Goal: Task Accomplishment & Management: Complete application form

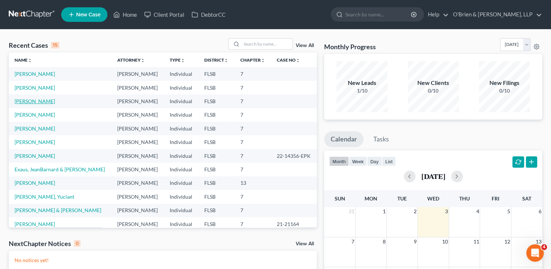
click at [30, 101] on link "[PERSON_NAME]" at bounding box center [35, 101] width 40 height 6
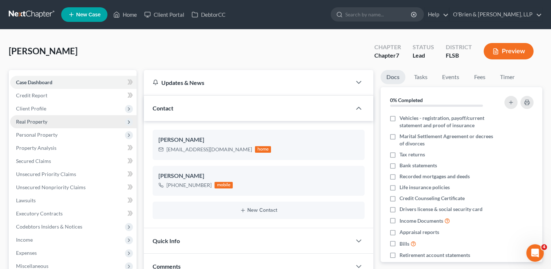
click at [42, 118] on span "Real Property" at bounding box center [31, 121] width 31 height 6
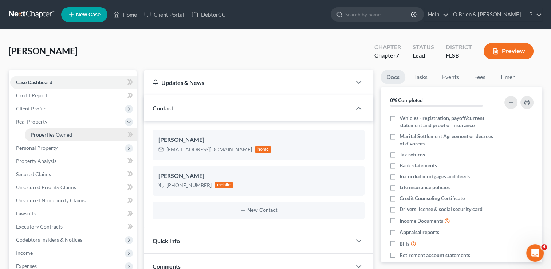
click at [54, 134] on span "Properties Owned" at bounding box center [52, 135] width 42 height 6
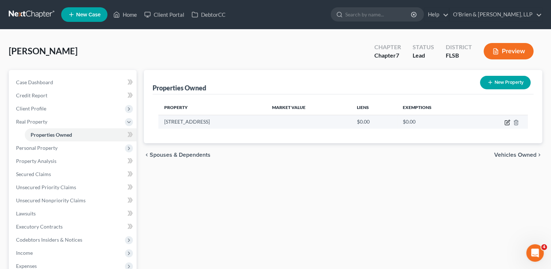
click at [510, 121] on icon "button" at bounding box center [508, 123] width 6 height 6
select select "9"
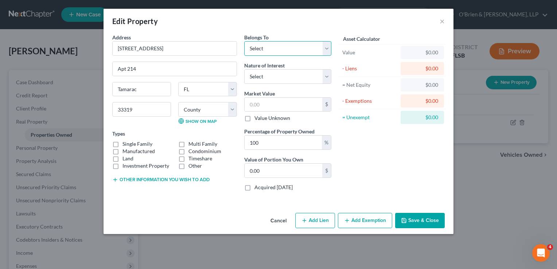
click at [326, 50] on select "Select Debtor 1 Only Debtor 2 Only Debtor 1 And Debtor 2 Only At Least One Of T…" at bounding box center [287, 48] width 87 height 15
select select "0"
click at [244, 41] on select "Select Debtor 1 Only Debtor 2 Only Debtor 1 And Debtor 2 Only At Least One Of T…" at bounding box center [287, 48] width 87 height 15
click at [328, 75] on select "Select Fee Simple Joint Tenant Life Estate Equitable Interest Future Interest T…" at bounding box center [287, 76] width 87 height 15
select select "0"
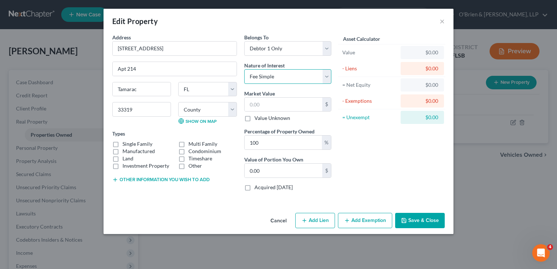
click at [244, 69] on select "Select Fee Simple Joint Tenant Life Estate Equitable Interest Future Interest T…" at bounding box center [287, 76] width 87 height 15
click at [188, 152] on label "Condominium" at bounding box center [204, 151] width 33 height 7
click at [191, 152] on input "Condominium" at bounding box center [193, 150] width 5 height 5
checkbox input "true"
click at [236, 108] on select "County [GEOGRAPHIC_DATA] [GEOGRAPHIC_DATA] [GEOGRAPHIC_DATA] [GEOGRAPHIC_DATA] …" at bounding box center [207, 109] width 59 height 15
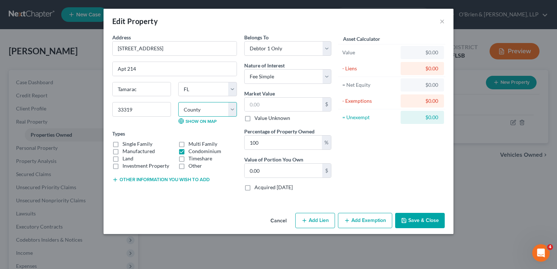
select select "5"
click at [178, 102] on select "County [GEOGRAPHIC_DATA] [GEOGRAPHIC_DATA] [GEOGRAPHIC_DATA] [GEOGRAPHIC_DATA] …" at bounding box center [207, 109] width 59 height 15
click at [284, 104] on input "text" at bounding box center [284, 105] width 78 height 14
type input "7"
type input "7.00"
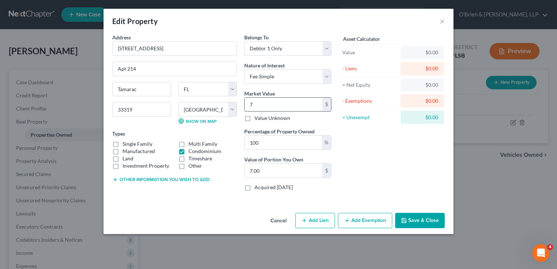
type input "74"
type input "74.00"
type input "740"
type input "740.00"
type input "7400"
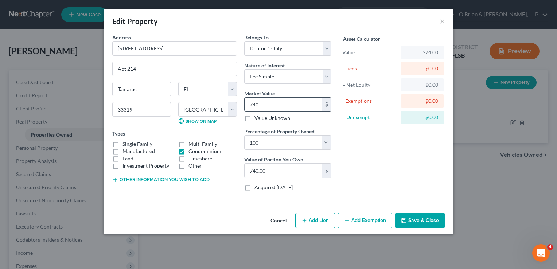
type input "7,400.00"
type input "7,4000"
type input "74,000.00"
click at [417, 142] on div "Asset Calculator Value $74,000.00 - Liens $0.00 = Net Equity $74,000.00 - Exemp…" at bounding box center [391, 115] width 113 height 163
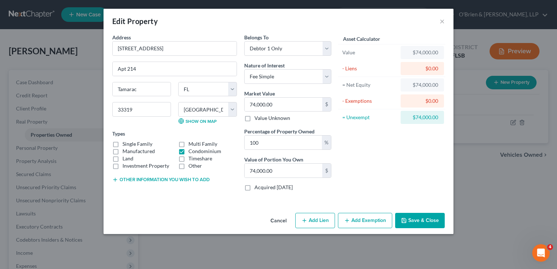
click at [424, 222] on button "Save & Close" at bounding box center [420, 220] width 50 height 15
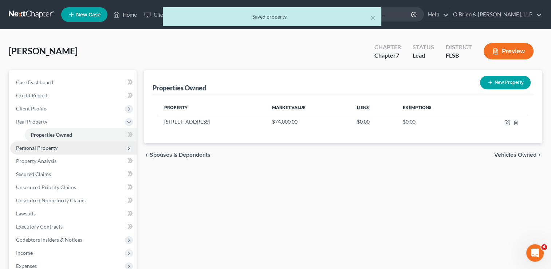
click at [62, 146] on span "Personal Property" at bounding box center [73, 147] width 126 height 13
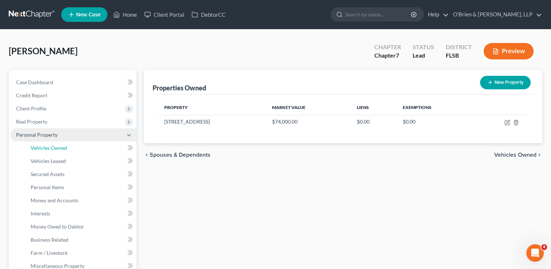
click at [62, 146] on span "Vehicles Owned" at bounding box center [49, 148] width 36 height 6
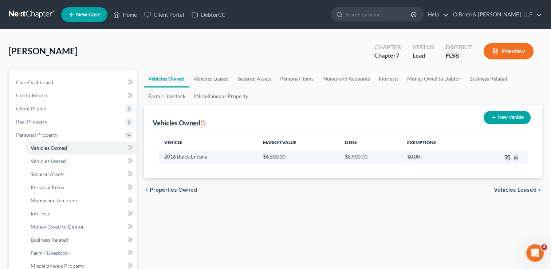
click at [506, 159] on icon "button" at bounding box center [507, 158] width 4 height 4
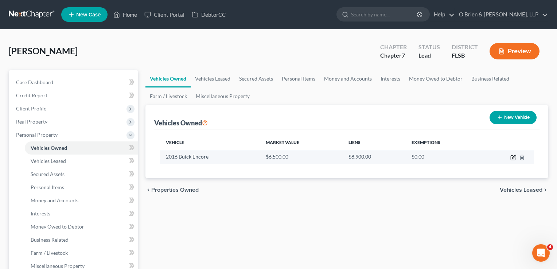
select select "0"
select select "10"
select select "3"
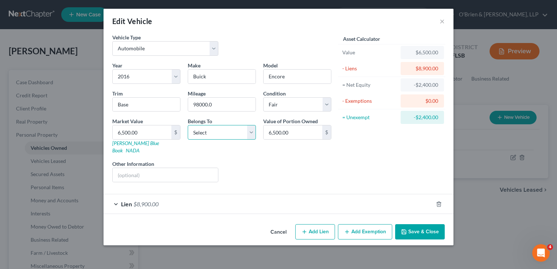
click at [254, 130] on select "Select Debtor 1 Only Debtor 2 Only Debtor 1 And Debtor 2 Only At Least One Of T…" at bounding box center [222, 132] width 68 height 15
select select "0"
click at [188, 125] on select "Select Debtor 1 Only Debtor 2 Only Debtor 1 And Debtor 2 Only At Least One Of T…" at bounding box center [222, 132] width 68 height 15
click at [358, 224] on button "Add Exemption" at bounding box center [365, 231] width 54 height 15
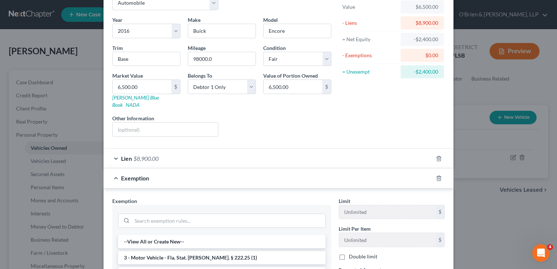
scroll to position [28, 0]
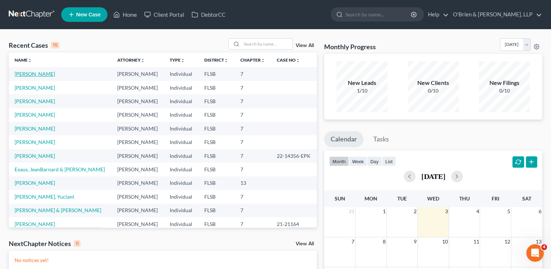
click at [35, 72] on link "[PERSON_NAME]" at bounding box center [35, 74] width 40 height 6
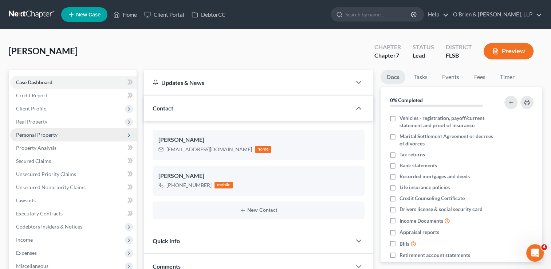
click at [38, 133] on span "Personal Property" at bounding box center [37, 135] width 42 height 6
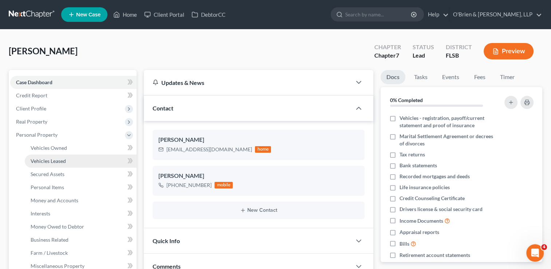
click at [40, 163] on span "Vehicles Leased" at bounding box center [48, 161] width 35 height 6
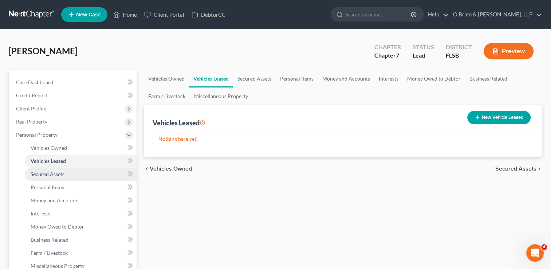
click at [43, 176] on span "Secured Assets" at bounding box center [48, 174] width 34 height 6
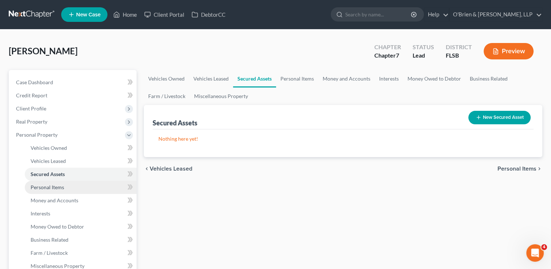
click at [45, 185] on span "Personal Items" at bounding box center [48, 187] width 34 height 6
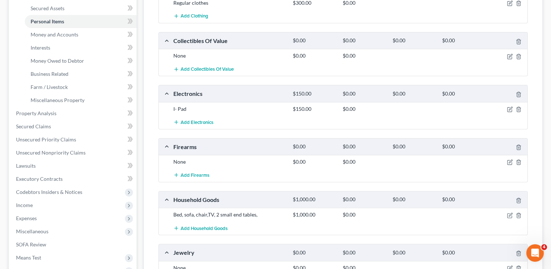
scroll to position [162, 0]
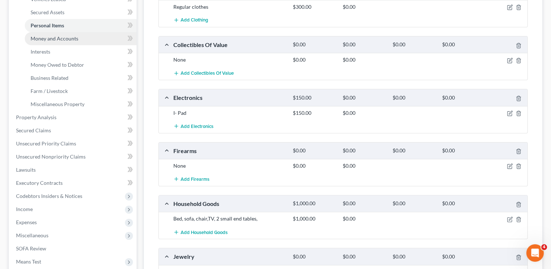
click at [97, 43] on link "Money and Accounts" at bounding box center [81, 38] width 112 height 13
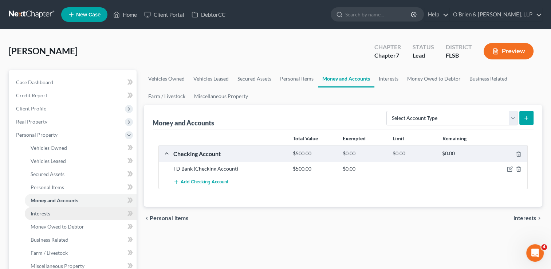
click at [74, 219] on link "Interests" at bounding box center [81, 213] width 112 height 13
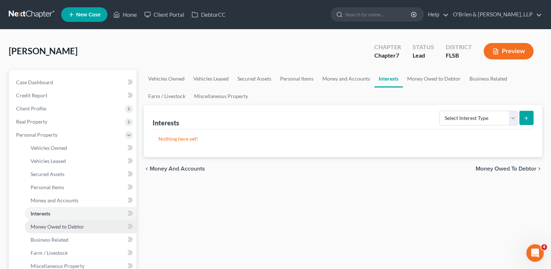
click at [77, 227] on span "Money Owed to Debtor" at bounding box center [58, 226] width 54 height 6
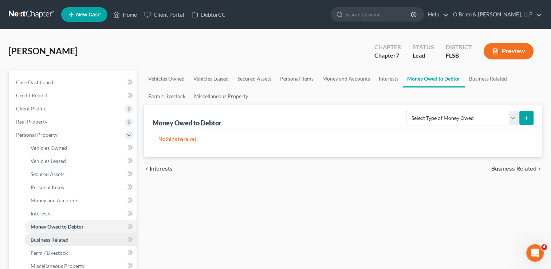
click at [81, 241] on link "Business Related" at bounding box center [81, 239] width 112 height 13
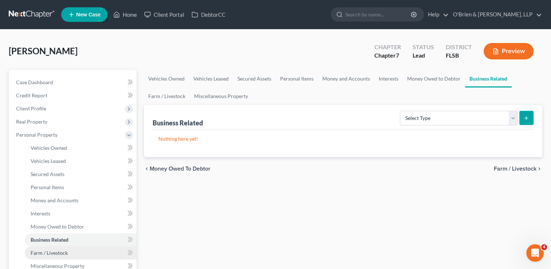
click at [85, 251] on link "Farm / Livestock" at bounding box center [81, 252] width 112 height 13
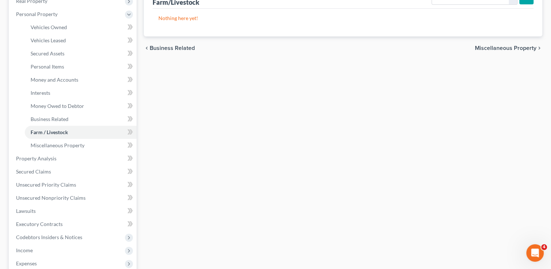
scroll to position [126, 0]
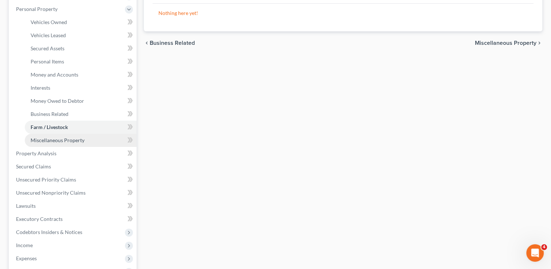
click at [76, 143] on link "Miscellaneous Property" at bounding box center [81, 140] width 112 height 13
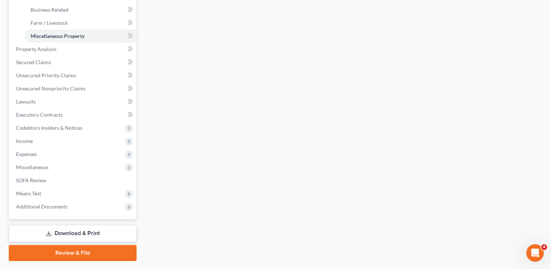
scroll to position [249, 0]
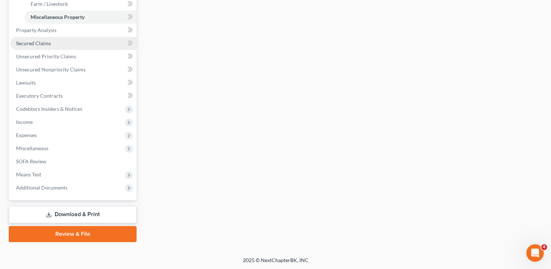
click at [57, 43] on link "Secured Claims" at bounding box center [73, 43] width 126 height 13
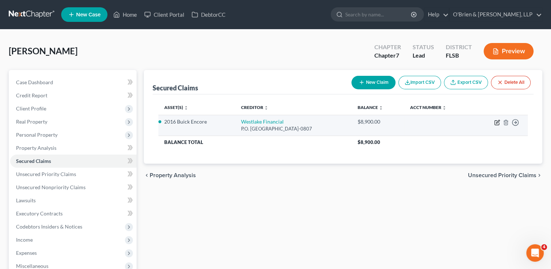
click at [496, 122] on icon "button" at bounding box center [498, 123] width 6 height 6
select select "4"
select select "0"
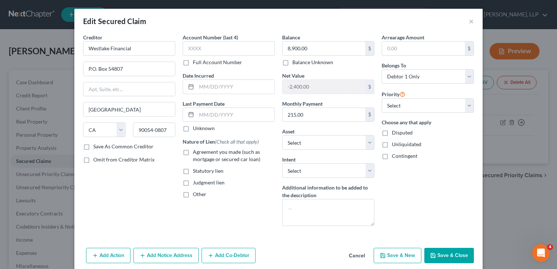
click at [193, 152] on label "Agreement you made (such as mortgage or secured car loan)" at bounding box center [234, 155] width 82 height 15
click at [196, 152] on input "Agreement you made (such as mortgage or secured car loan)" at bounding box center [198, 150] width 5 height 5
checkbox input "true"
click at [368, 171] on select "Select Surrender Redeem Reaffirm Avoid Other" at bounding box center [328, 170] width 92 height 15
select select "2"
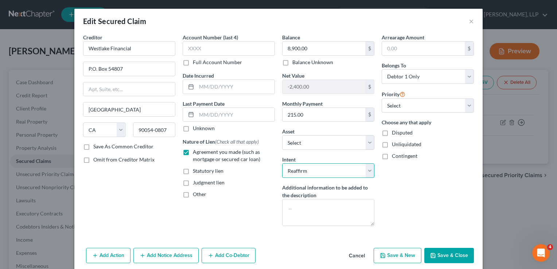
click at [282, 163] on select "Select Surrender Redeem Reaffirm Avoid Other" at bounding box center [328, 170] width 92 height 15
click at [445, 258] on button "Save & Close" at bounding box center [449, 255] width 50 height 15
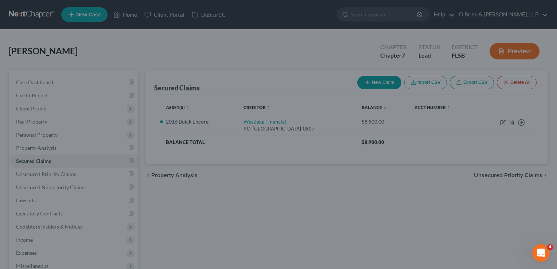
select select "2"
type input "0"
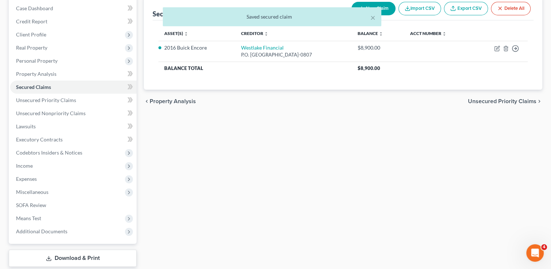
scroll to position [81, 0]
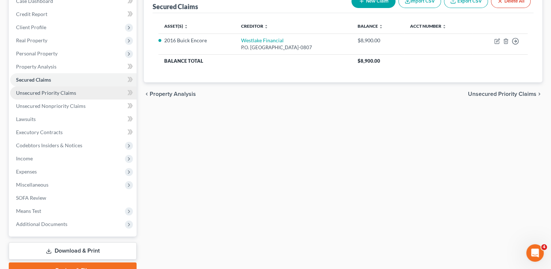
click at [49, 94] on span "Unsecured Priority Claims" at bounding box center [46, 93] width 60 height 6
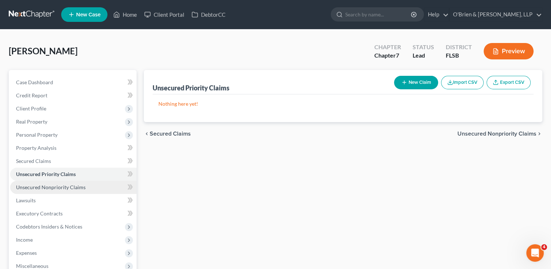
click at [75, 187] on span "Unsecured Nonpriority Claims" at bounding box center [51, 187] width 70 height 6
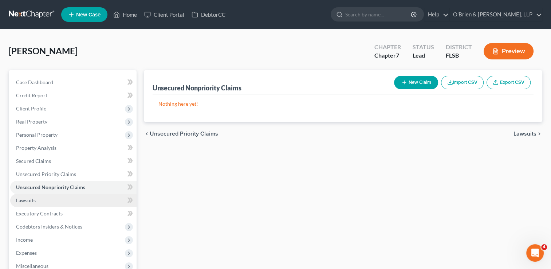
click at [62, 201] on link "Lawsuits" at bounding box center [73, 200] width 126 height 13
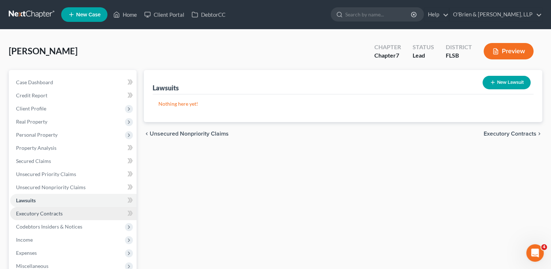
click at [66, 216] on link "Executory Contracts" at bounding box center [73, 213] width 126 height 13
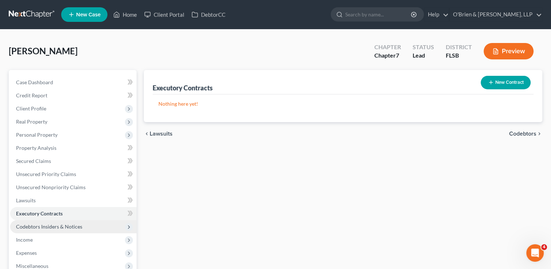
click at [72, 230] on span "Codebtors Insiders & Notices" at bounding box center [73, 226] width 126 height 13
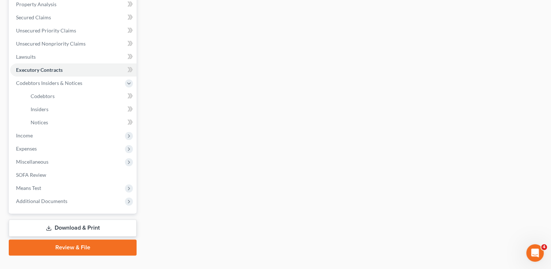
scroll to position [148, 0]
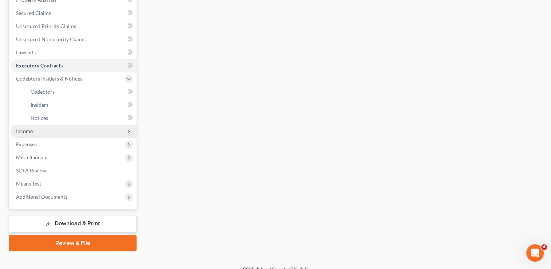
click at [43, 130] on span "Income" at bounding box center [73, 131] width 126 height 13
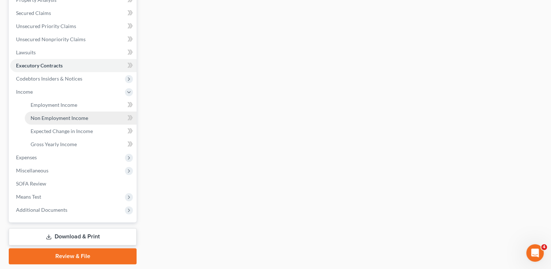
click at [67, 119] on span "Non Employment Income" at bounding box center [60, 118] width 58 height 6
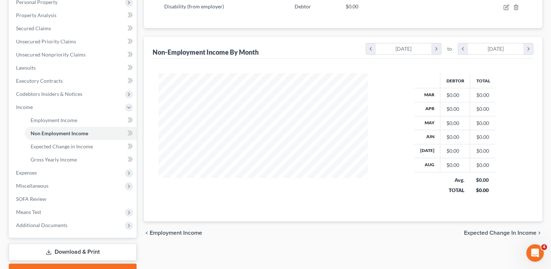
scroll to position [170, 0]
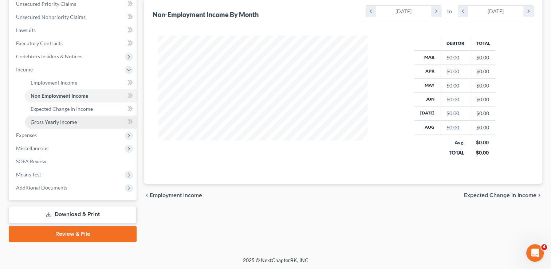
click at [65, 123] on span "Gross Yearly Income" at bounding box center [54, 122] width 46 height 6
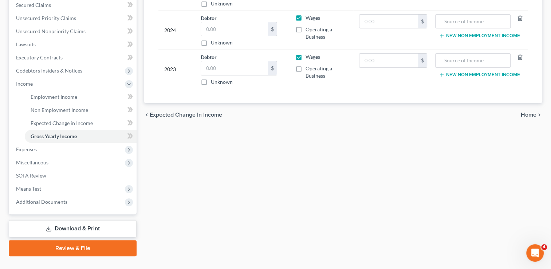
scroll to position [170, 0]
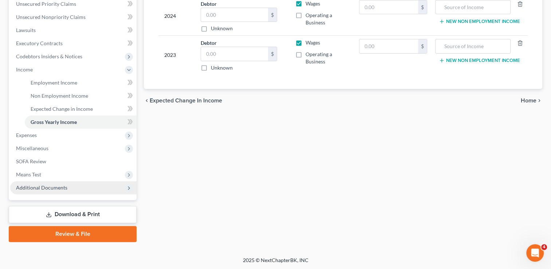
click at [48, 189] on span "Additional Documents" at bounding box center [41, 187] width 51 height 6
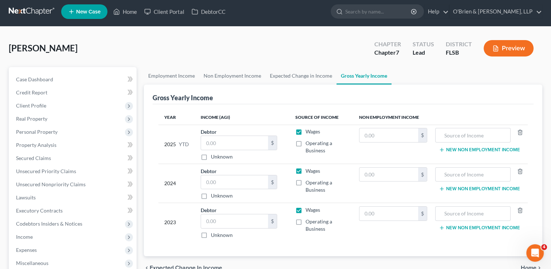
scroll to position [0, 0]
